Goal: Find contact information: Find contact information

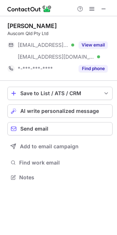
scroll to position [172, 117]
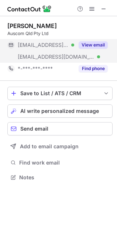
click at [90, 42] on button "View email" at bounding box center [93, 44] width 29 height 7
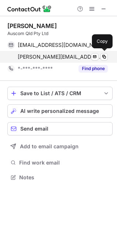
click at [51, 61] on div "chris@auscomqld.com Verified Send email Copy" at bounding box center [57, 57] width 101 height 12
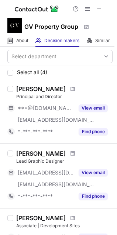
click at [24, 91] on div "[PERSON_NAME]" at bounding box center [41, 88] width 50 height 7
click at [71, 89] on span at bounding box center [73, 89] width 4 height 6
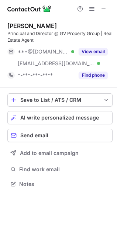
scroll to position [179, 117]
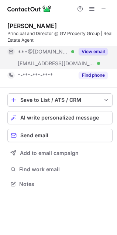
click at [104, 52] on button "View email" at bounding box center [93, 51] width 29 height 7
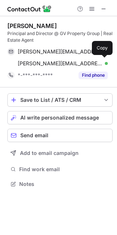
click at [46, 64] on span "antonio@gvpropertygroup.com" at bounding box center [60, 63] width 85 height 7
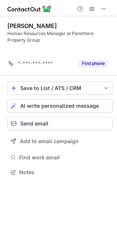
scroll to position [156, 117]
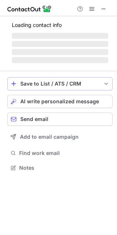
scroll to position [167, 117]
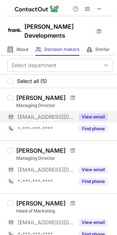
click at [91, 113] on button "View email" at bounding box center [93, 116] width 29 height 7
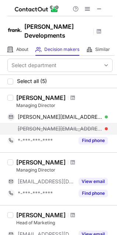
click at [49, 126] on span "[PERSON_NAME][EMAIL_ADDRESS][DOMAIN_NAME]" at bounding box center [60, 129] width 85 height 7
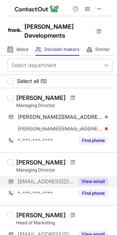
click at [90, 178] on button "View email" at bounding box center [93, 181] width 29 height 7
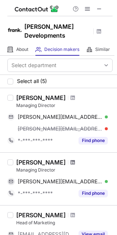
click at [71, 160] on span at bounding box center [73, 163] width 4 height 6
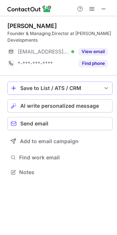
scroll to position [167, 117]
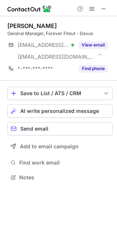
scroll to position [172, 117]
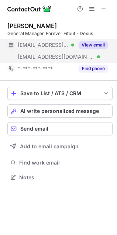
click at [84, 44] on button "View email" at bounding box center [93, 44] width 29 height 7
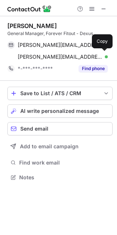
click at [38, 57] on span "kylie.fleury@dexus.com" at bounding box center [60, 57] width 85 height 7
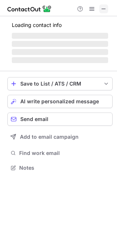
scroll to position [172, 117]
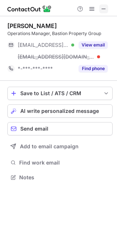
click at [101, 9] on span at bounding box center [104, 9] width 6 height 6
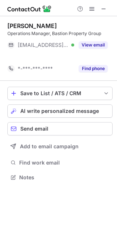
scroll to position [160, 117]
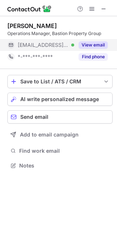
click at [88, 44] on button "View email" at bounding box center [93, 44] width 29 height 7
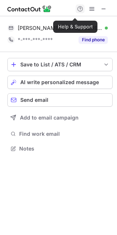
scroll to position [144, 117]
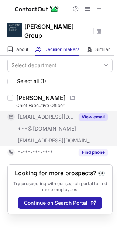
click at [92, 113] on button "View email" at bounding box center [93, 116] width 29 height 7
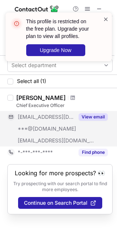
click at [104, 21] on span at bounding box center [106, 19] width 6 height 7
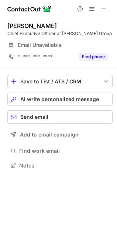
scroll to position [184, 117]
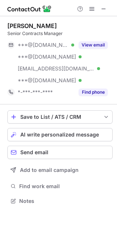
scroll to position [196, 117]
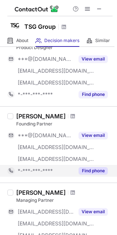
scroll to position [148, 0]
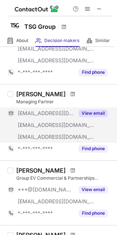
click at [86, 111] on button "View email" at bounding box center [93, 113] width 29 height 7
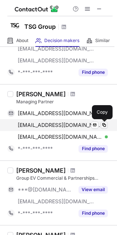
click at [101, 125] on button at bounding box center [104, 125] width 7 height 7
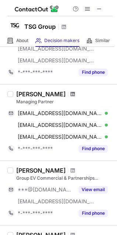
click at [71, 95] on span at bounding box center [73, 94] width 4 height 6
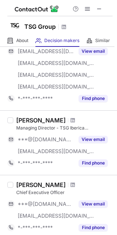
scroll to position [367, 0]
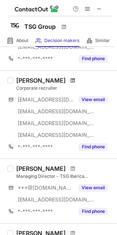
click at [75, 79] on span at bounding box center [73, 81] width 4 height 6
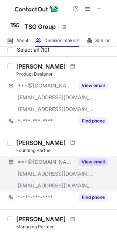
scroll to position [0, 0]
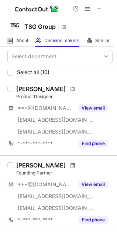
click at [71, 166] on span at bounding box center [73, 166] width 4 height 6
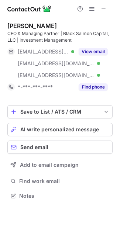
scroll to position [191, 117]
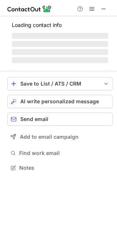
scroll to position [191, 117]
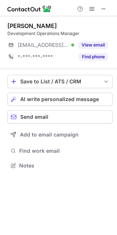
scroll to position [3, 3]
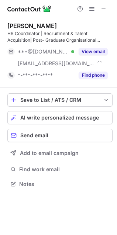
scroll to position [179, 117]
